Goal: Information Seeking & Learning: Learn about a topic

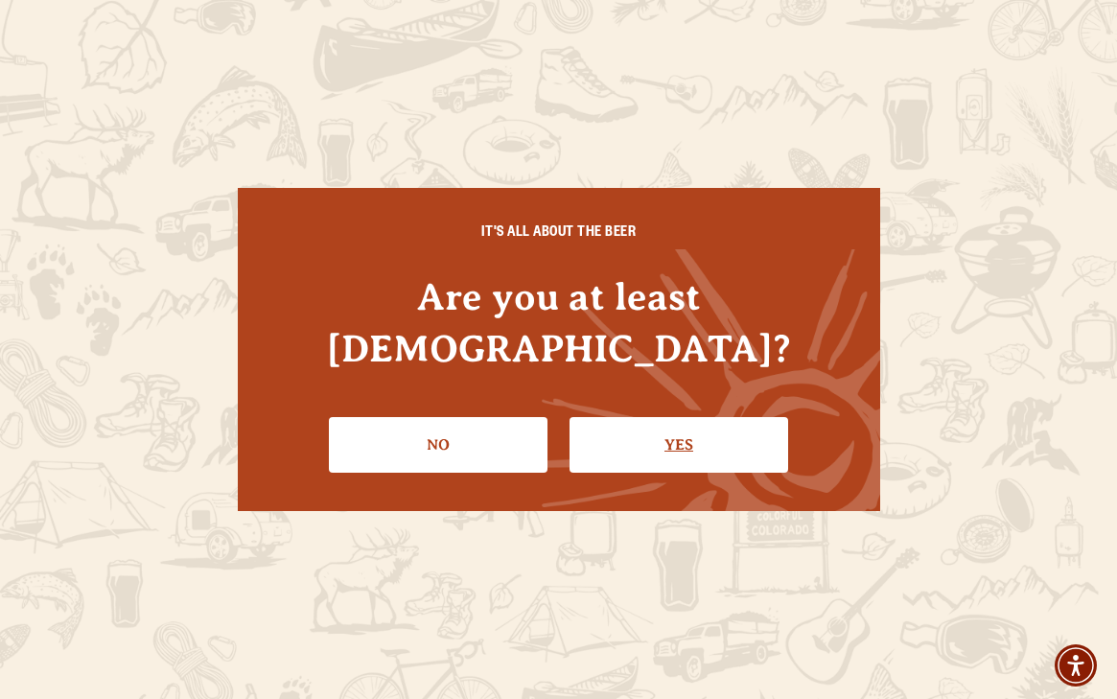
click at [637, 424] on link "Yes" at bounding box center [679, 445] width 219 height 56
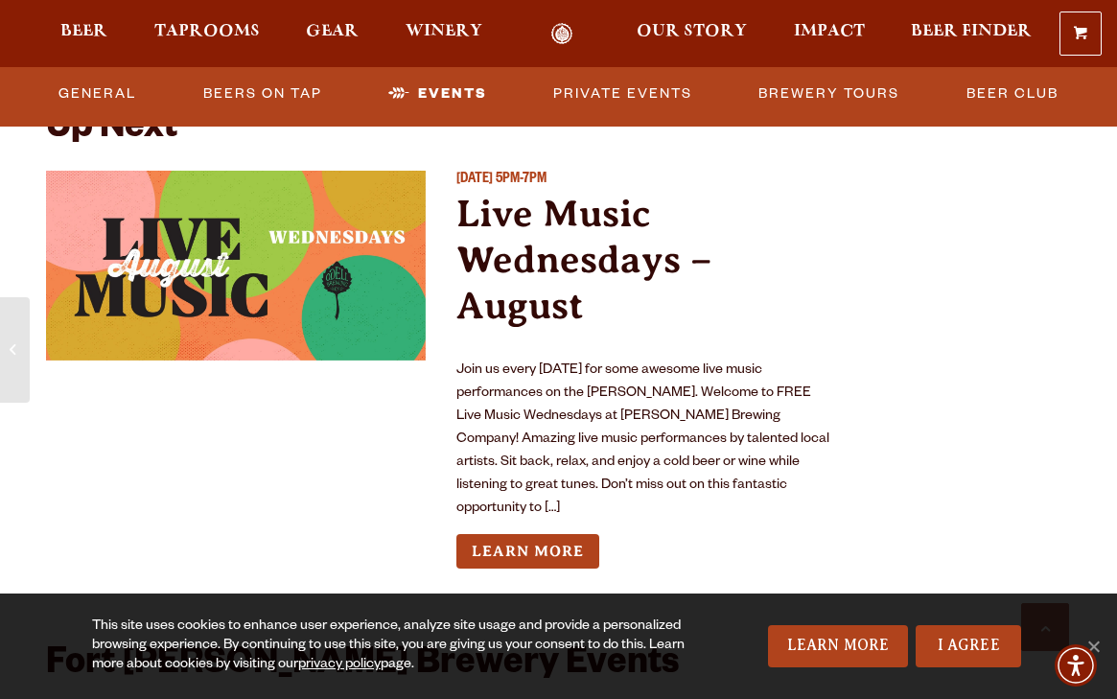
scroll to position [6983, 0]
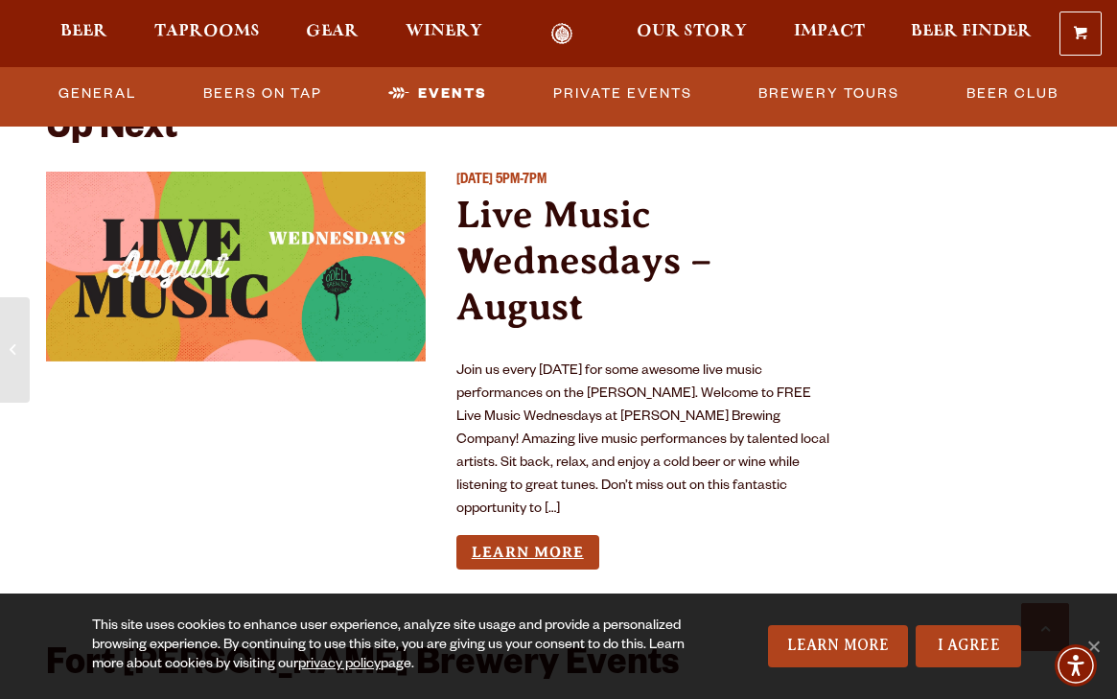
click at [541, 535] on link "Learn More" at bounding box center [528, 552] width 143 height 35
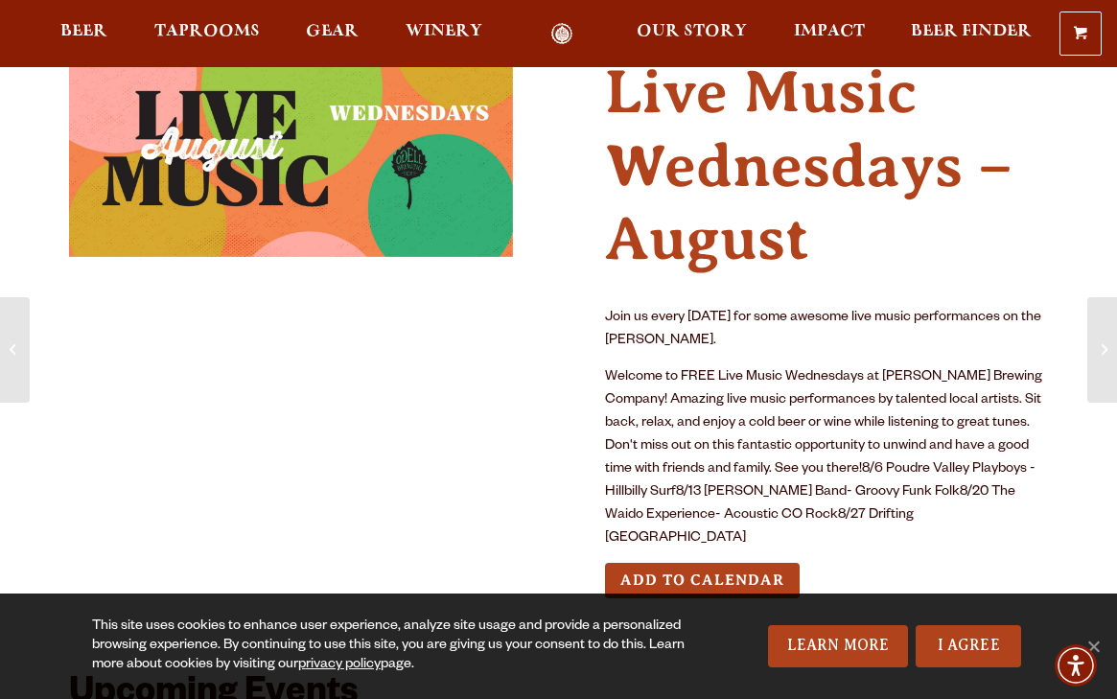
scroll to position [85, 0]
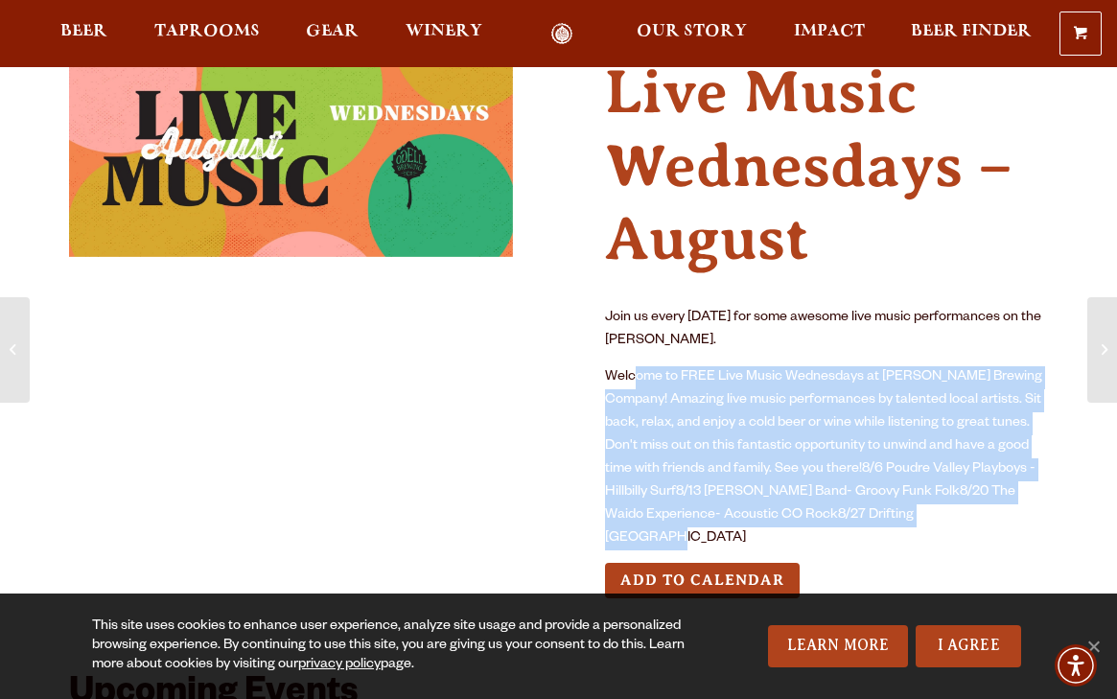
drag, startPoint x: 632, startPoint y: 371, endPoint x: 973, endPoint y: 524, distance: 373.1
click at [973, 524] on p "Welcome to FREE Live Music Wednesdays at [PERSON_NAME] Brewing Company! Amazing…" at bounding box center [827, 458] width 444 height 184
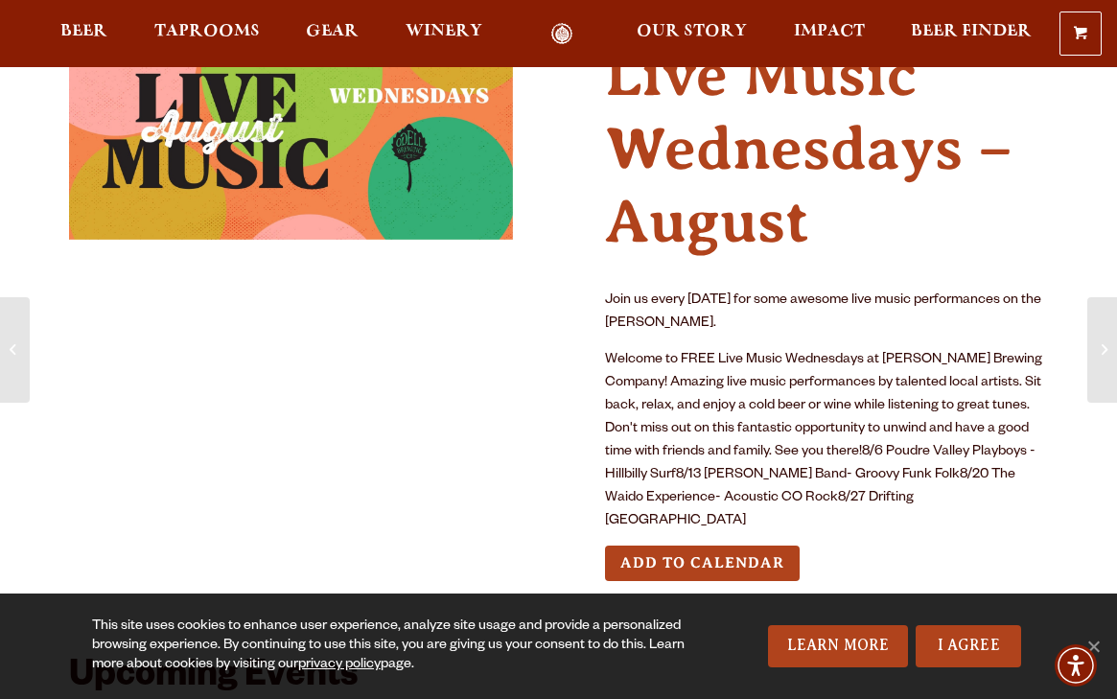
scroll to position [0, 0]
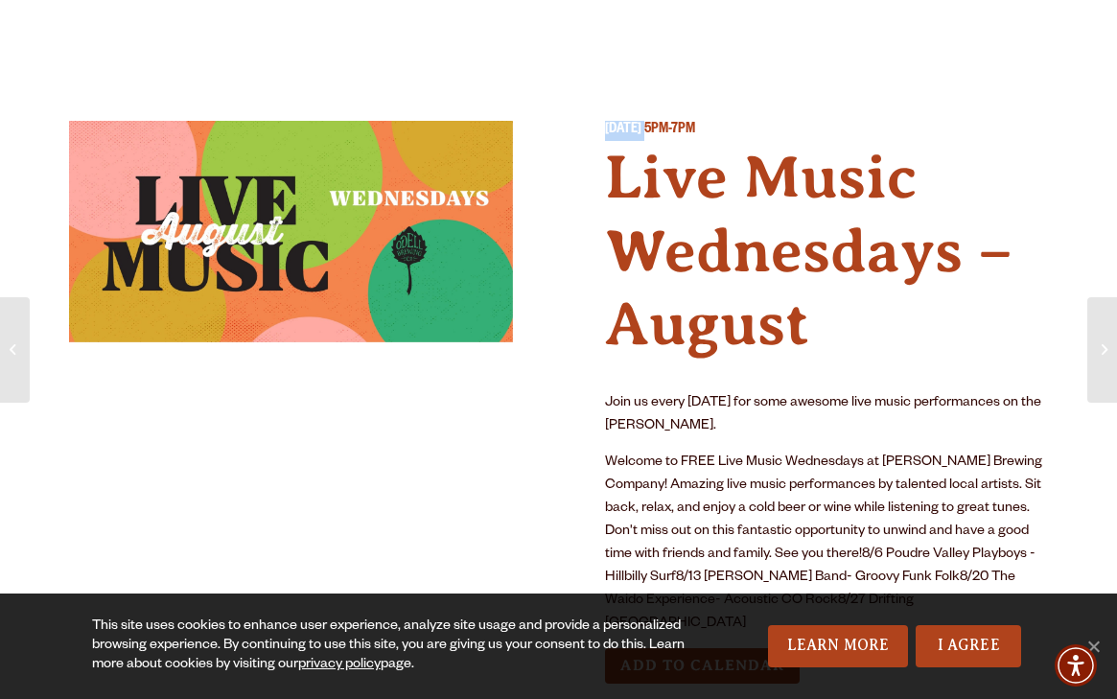
drag, startPoint x: 775, startPoint y: 121, endPoint x: 866, endPoint y: 117, distance: 91.2
click at [866, 117] on div "[DATE] 5PM-7PM Live Music Wednesdays – August Join us every [DATE] for some awe…" at bounding box center [558, 418] width 979 height 686
click at [843, 122] on p "[DATE] 5PM-7PM" at bounding box center [827, 131] width 444 height 20
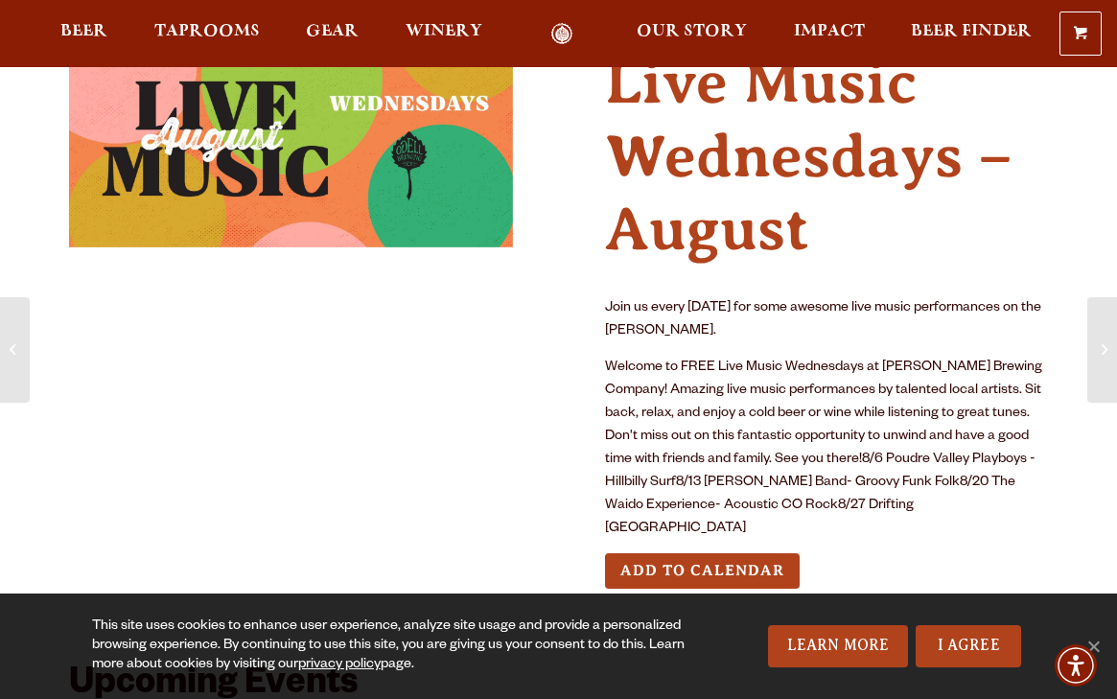
scroll to position [49, 0]
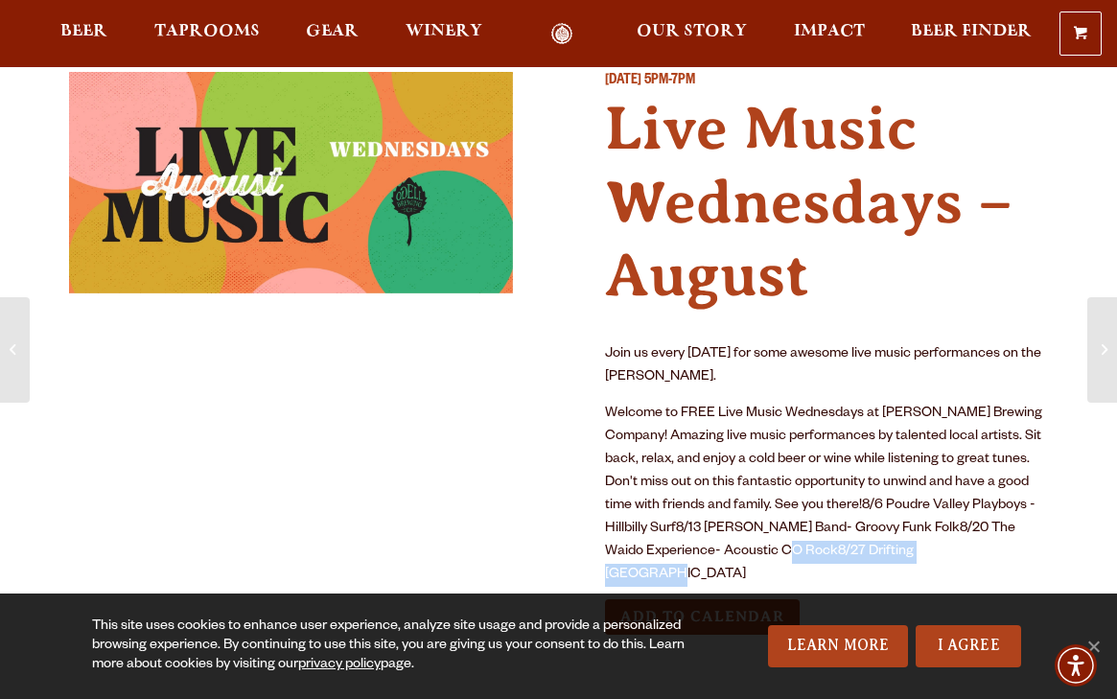
drag, startPoint x: 747, startPoint y: 548, endPoint x: 952, endPoint y: 543, distance: 205.3
click at [952, 545] on p "Welcome to FREE Live Music Wednesdays at [PERSON_NAME] Brewing Company! Amazing…" at bounding box center [827, 495] width 444 height 184
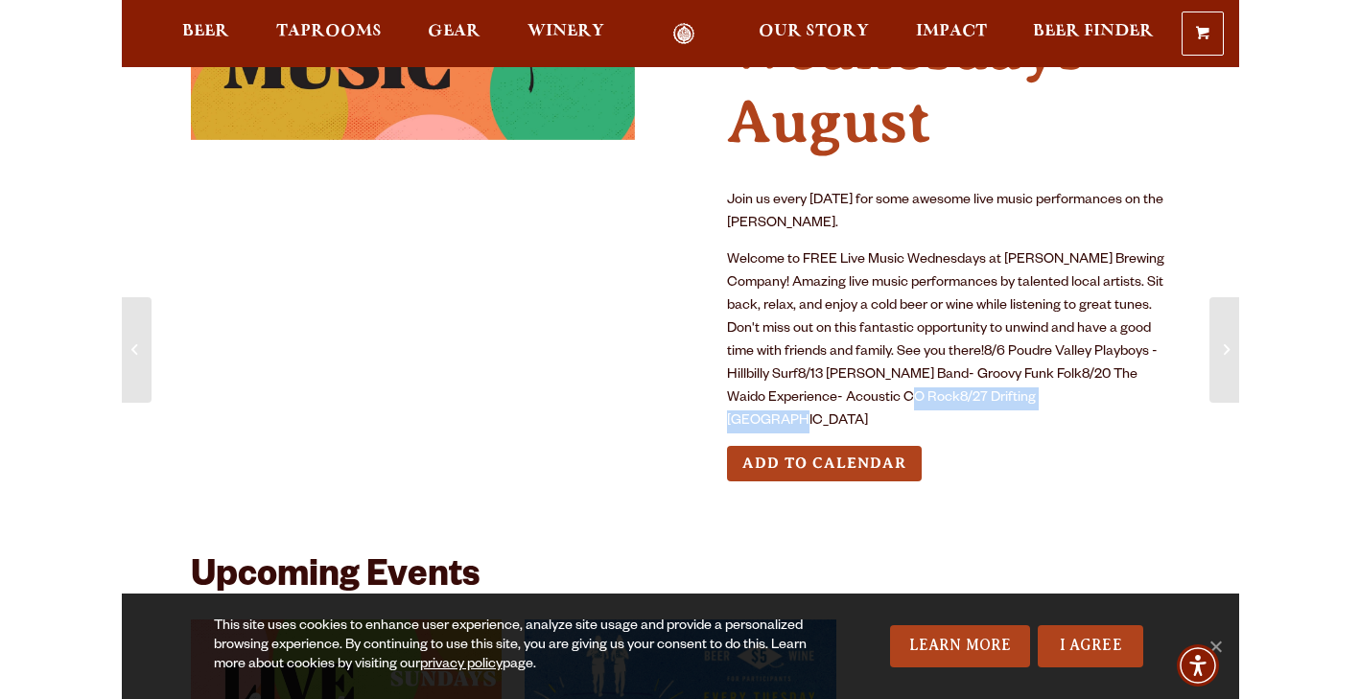
scroll to position [226, 0]
